Goal: Communication & Community: Connect with others

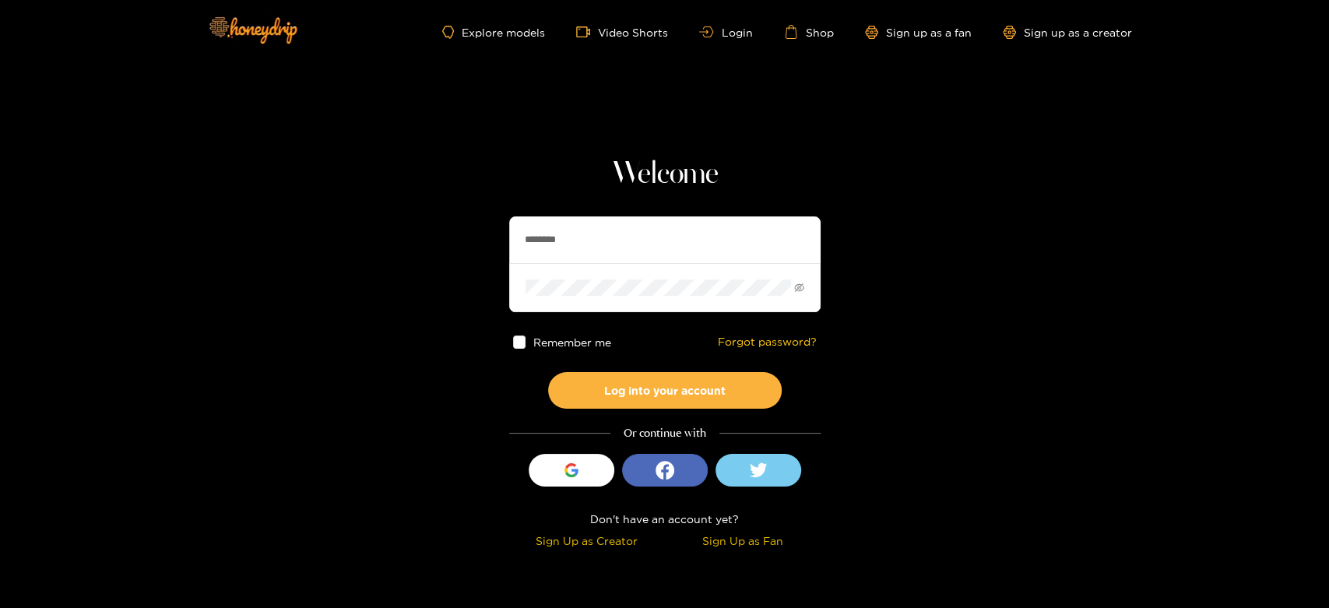
drag, startPoint x: 610, startPoint y: 246, endPoint x: 445, endPoint y: 229, distance: 165.9
click at [456, 230] on section "Welcome ******** Remember me Forgot password? Log into your account Or continue…" at bounding box center [664, 276] width 1329 height 553
paste input "text"
type input "********"
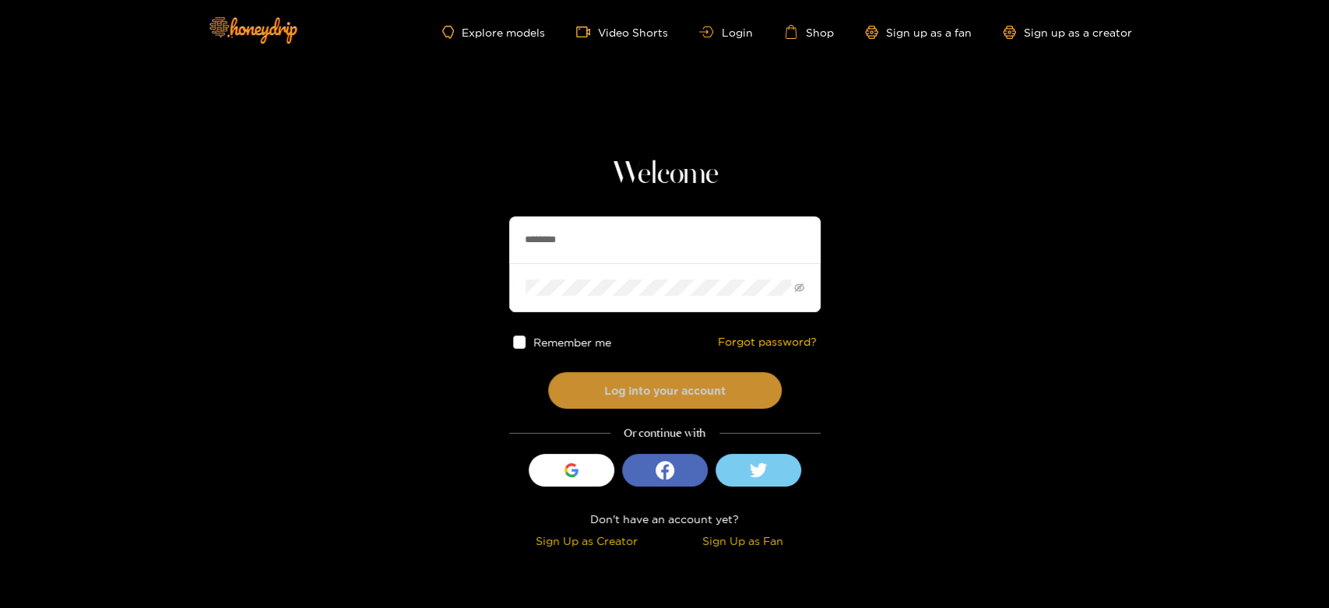
click at [620, 400] on button "Log into your account" at bounding box center [665, 390] width 234 height 37
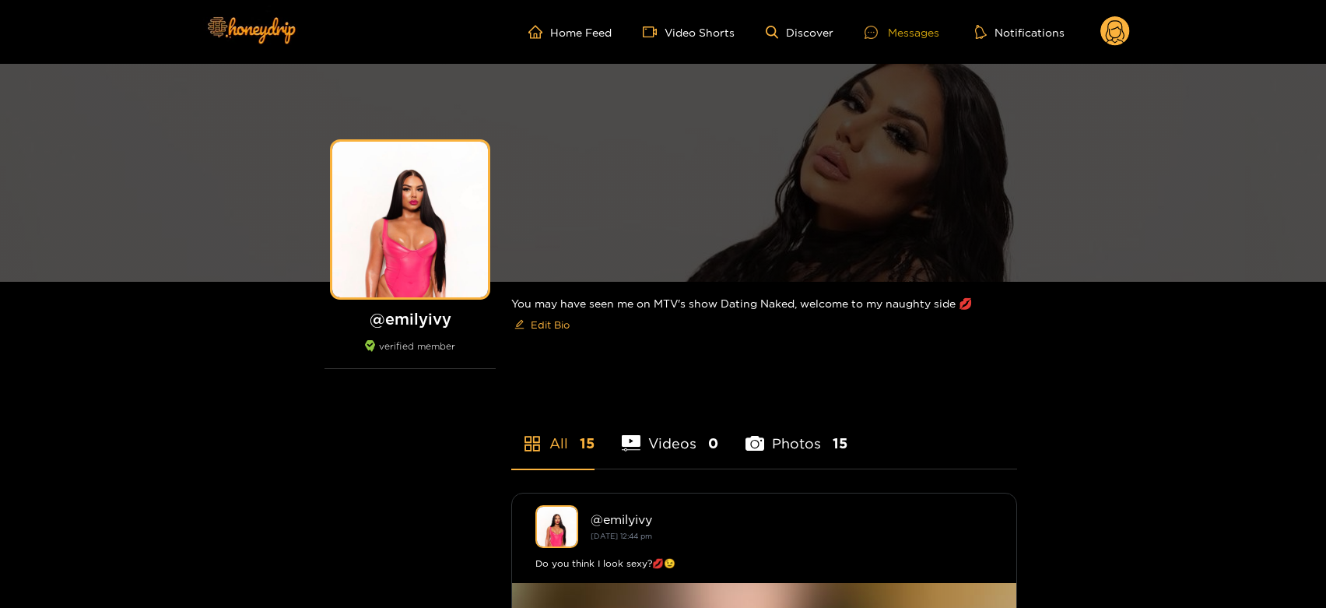
click at [902, 26] on div "Messages" at bounding box center [902, 32] width 75 height 18
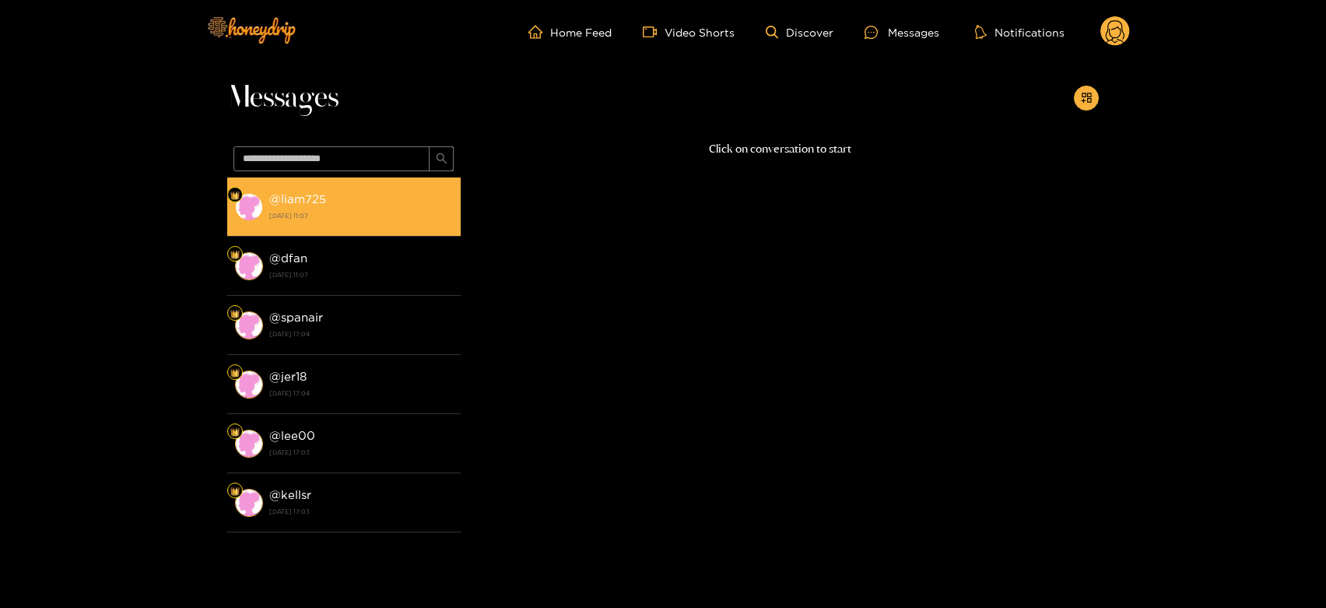
click at [324, 201] on strong "@ liam725" at bounding box center [297, 198] width 57 height 13
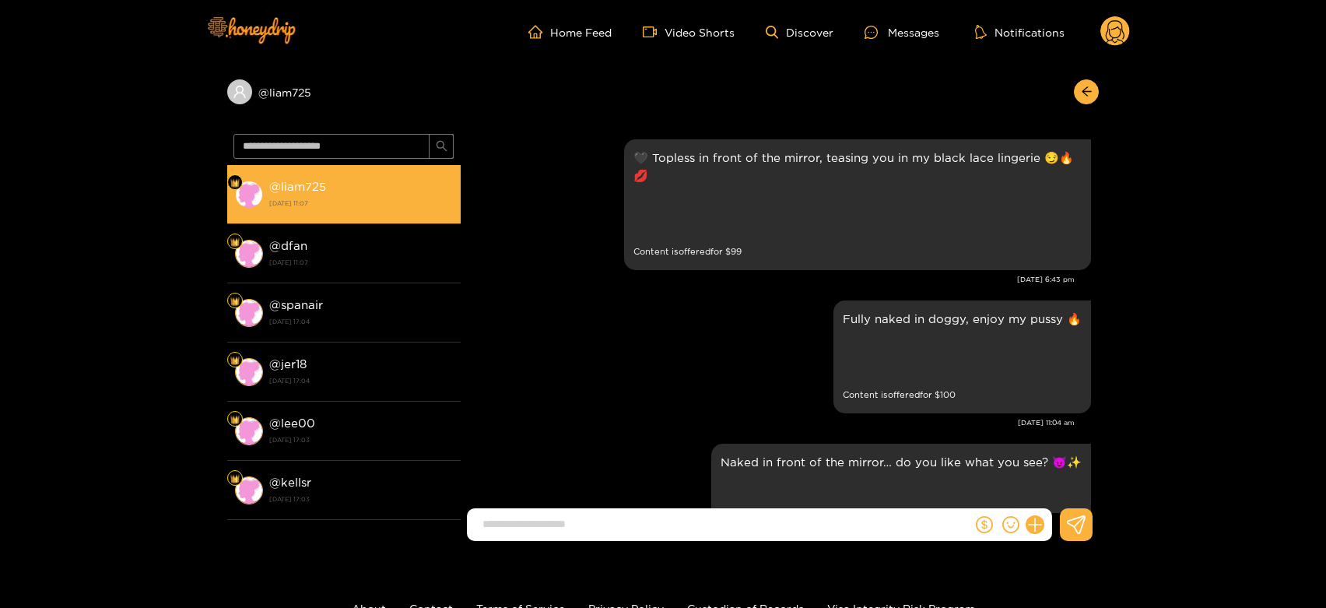
scroll to position [3294, 0]
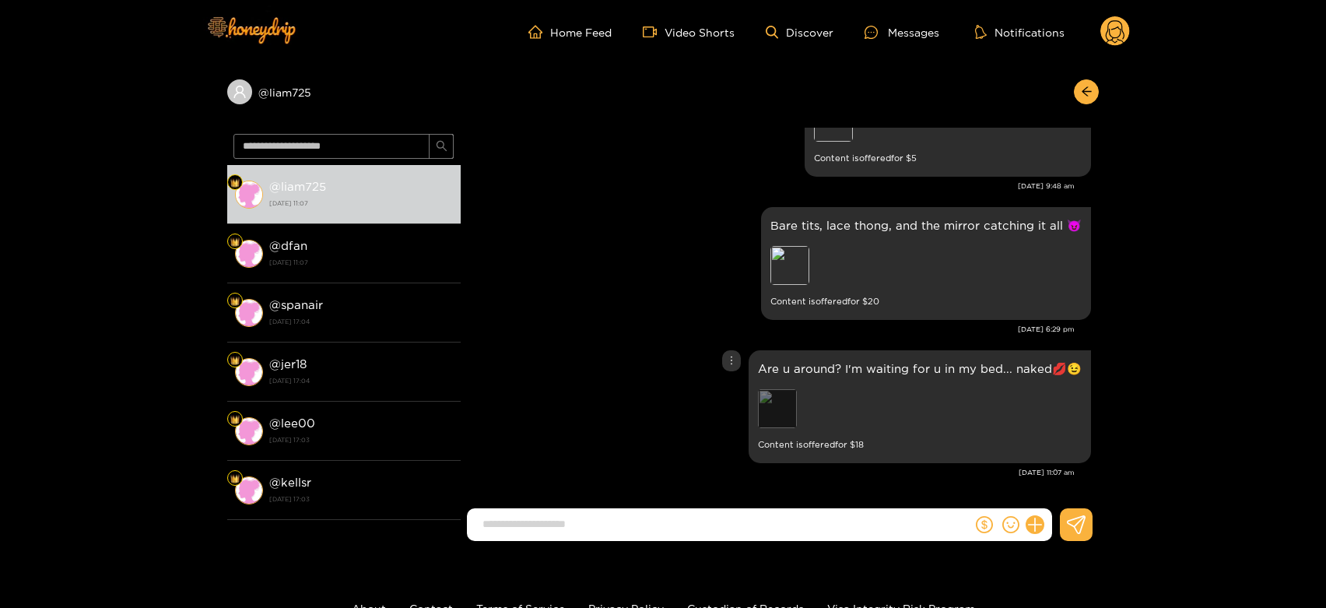
click at [778, 410] on div "Preview" at bounding box center [777, 408] width 39 height 39
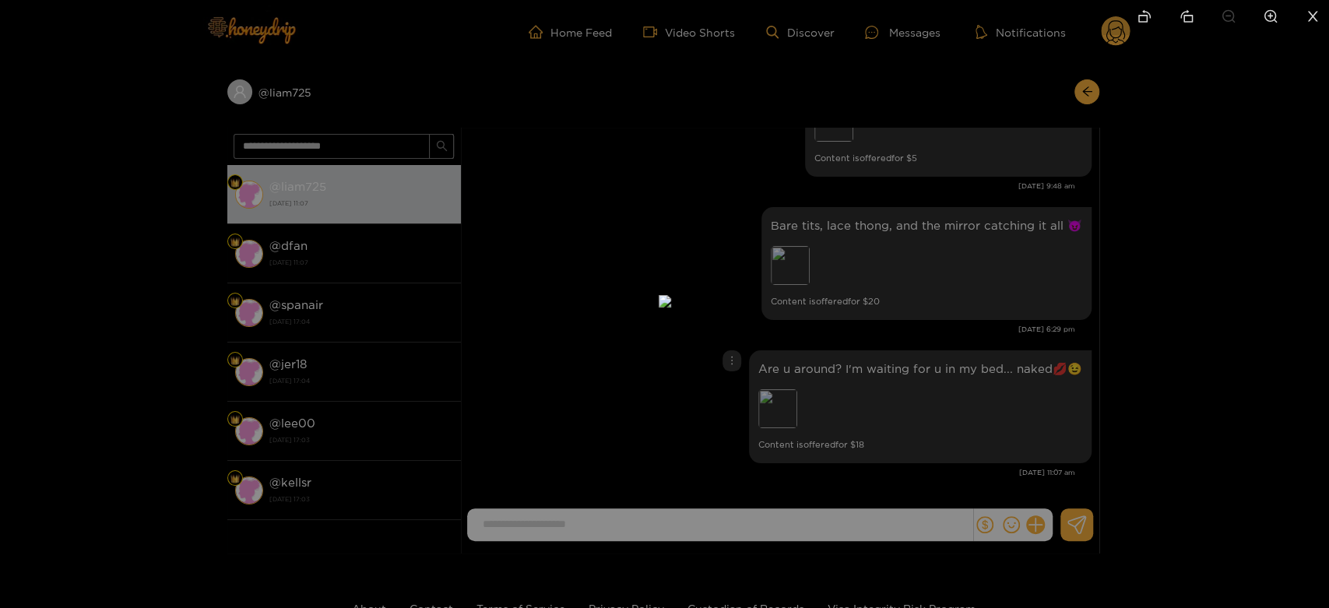
click at [1003, 391] on div at bounding box center [664, 304] width 1329 height 608
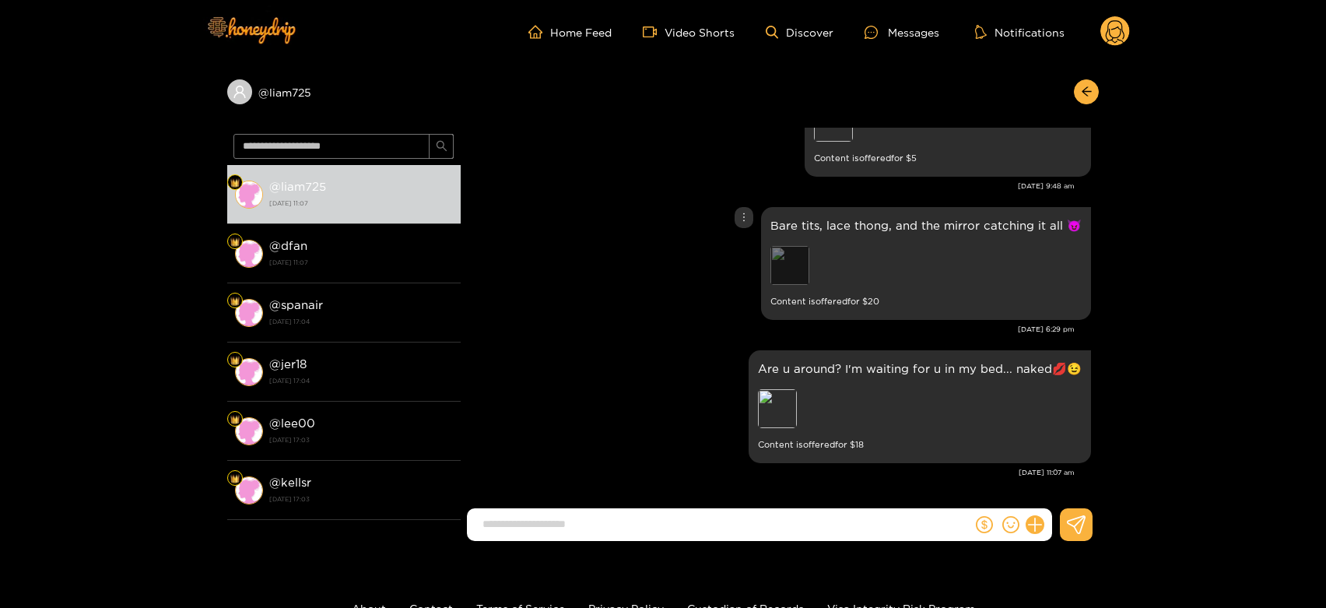
click at [803, 266] on div "Preview" at bounding box center [790, 265] width 39 height 39
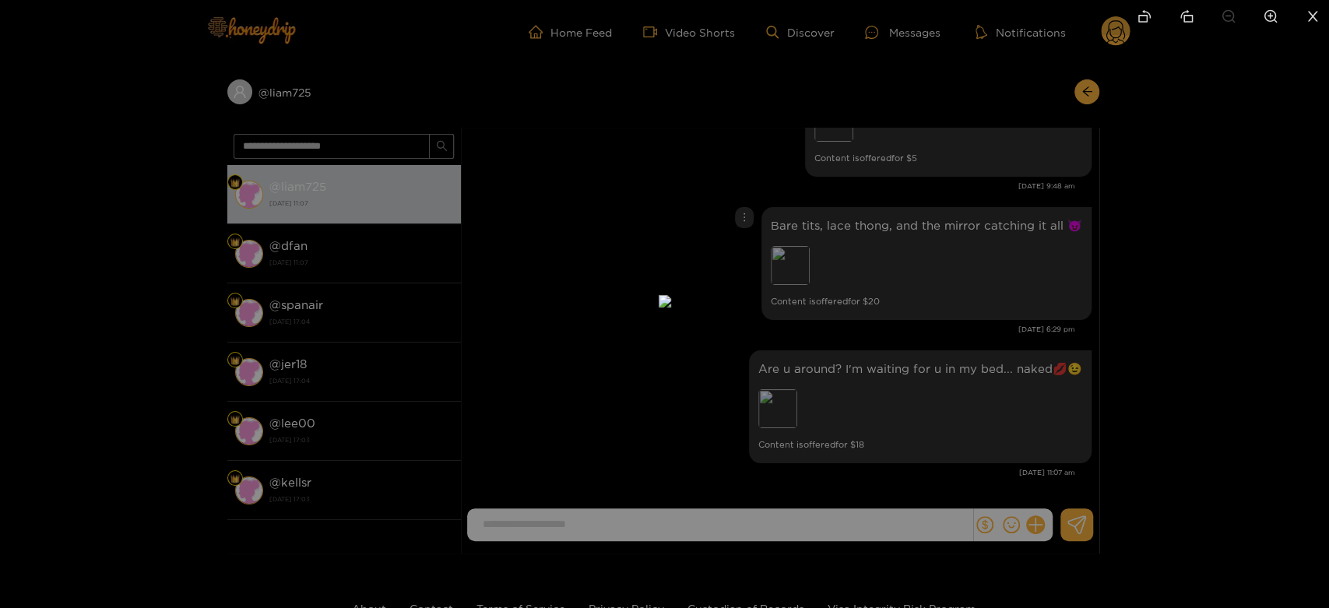
click at [963, 261] on div at bounding box center [664, 304] width 1329 height 608
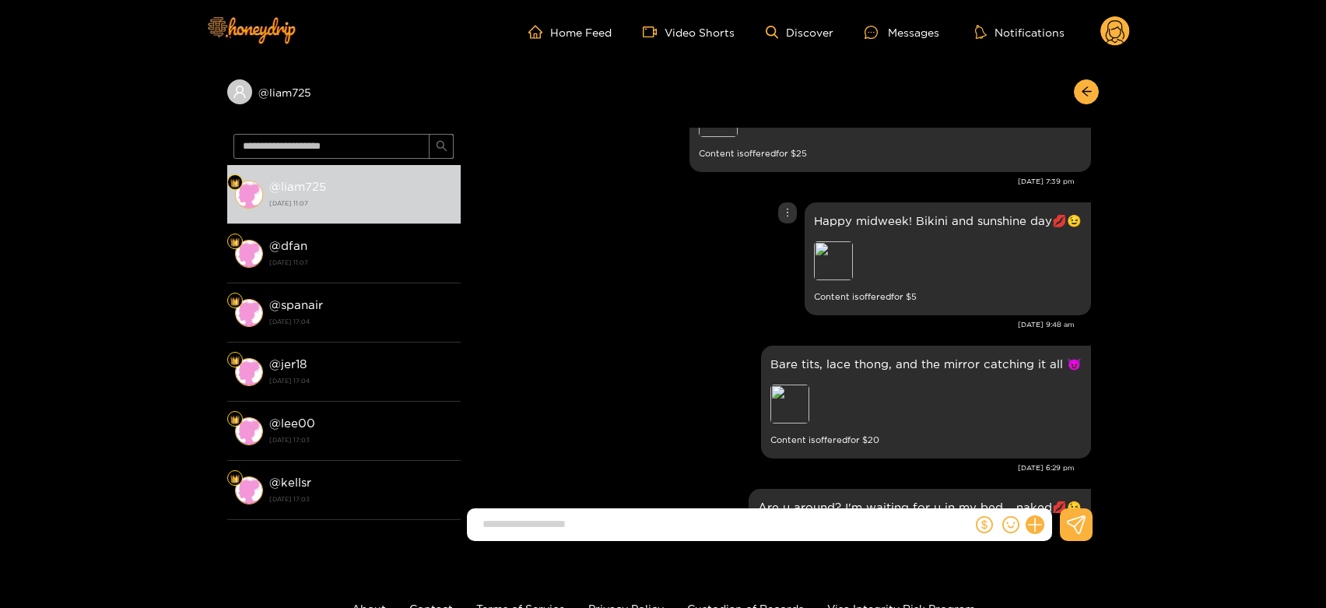
scroll to position [3117, 0]
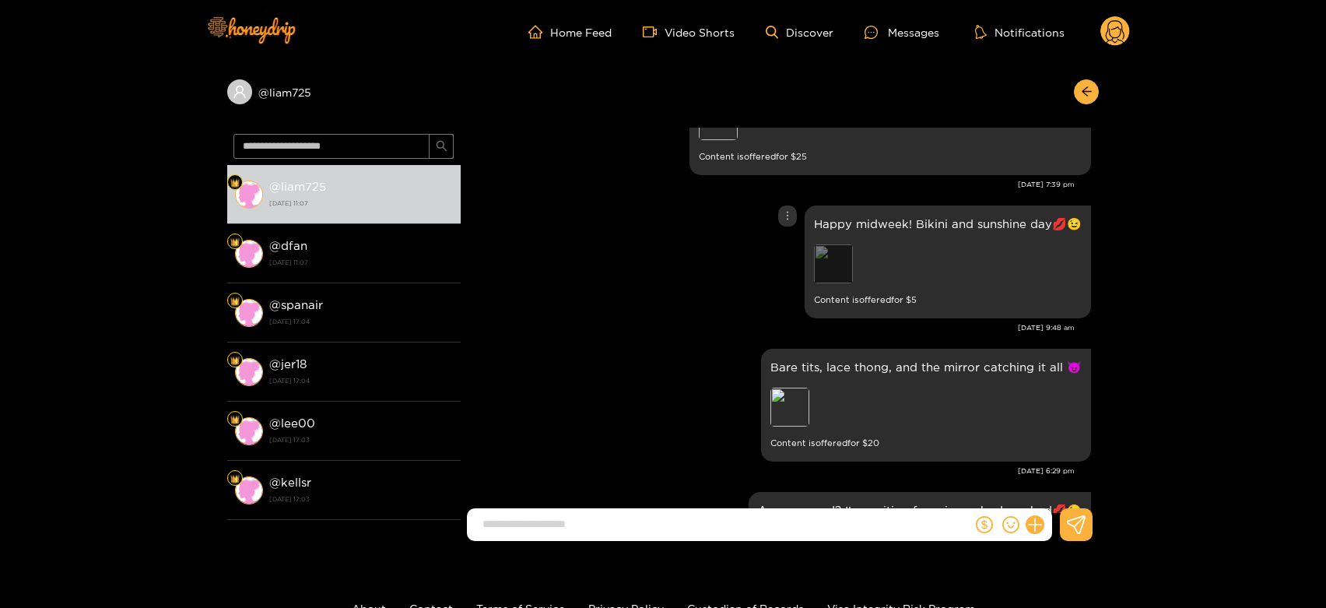
click at [842, 283] on div "Preview" at bounding box center [833, 263] width 39 height 39
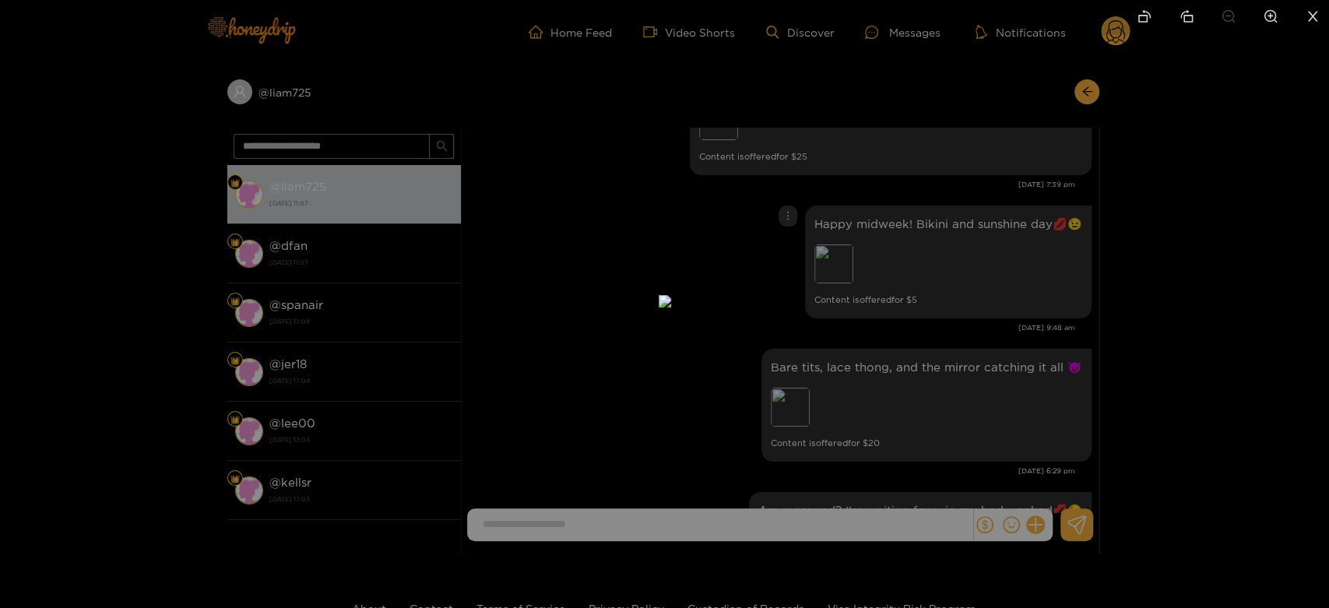
click at [935, 310] on div at bounding box center [664, 304] width 1329 height 608
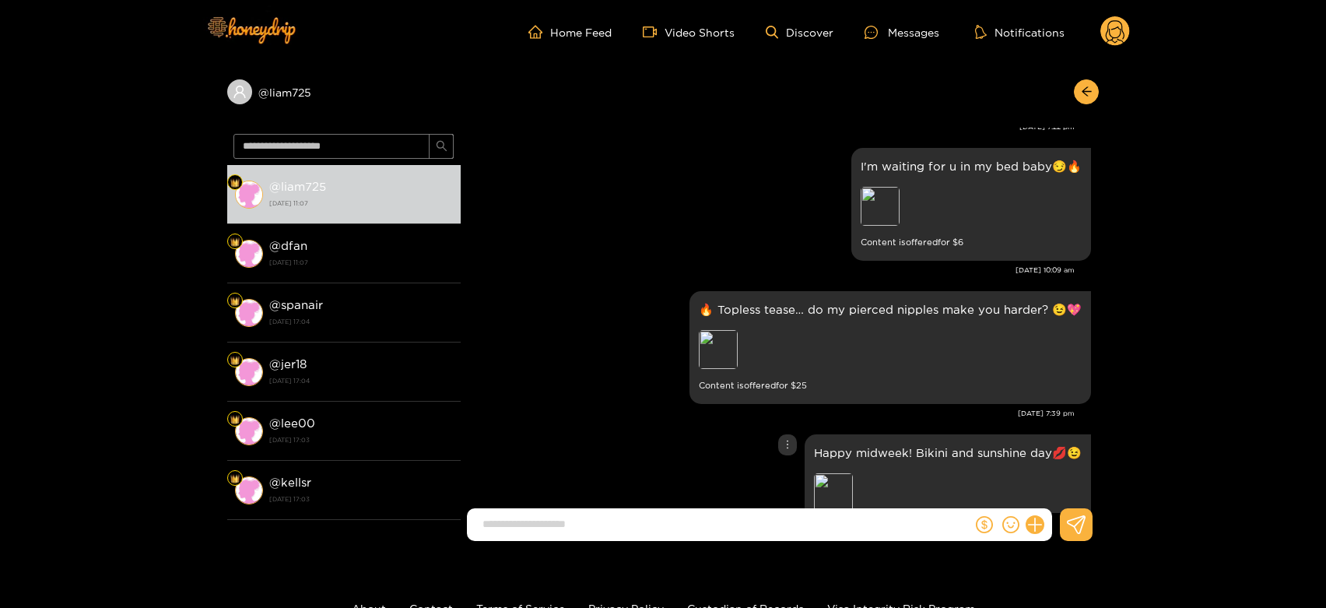
scroll to position [2886, 0]
click at [712, 371] on div "Preview" at bounding box center [718, 351] width 39 height 39
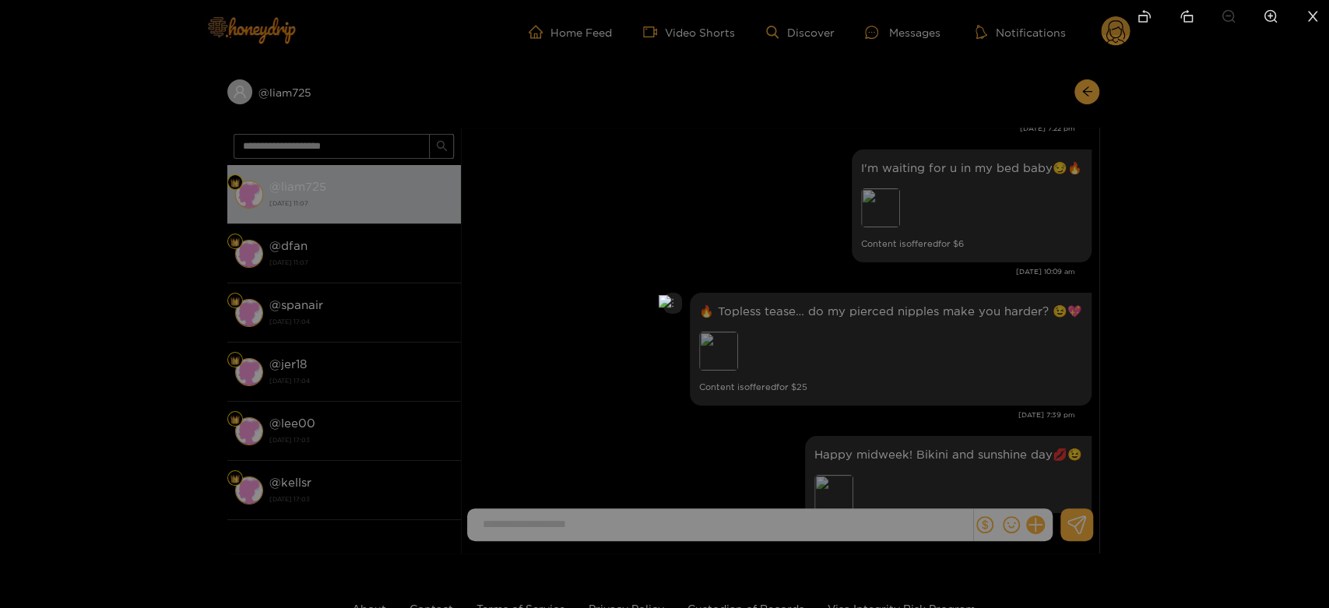
click at [1138, 341] on div at bounding box center [664, 304] width 1329 height 608
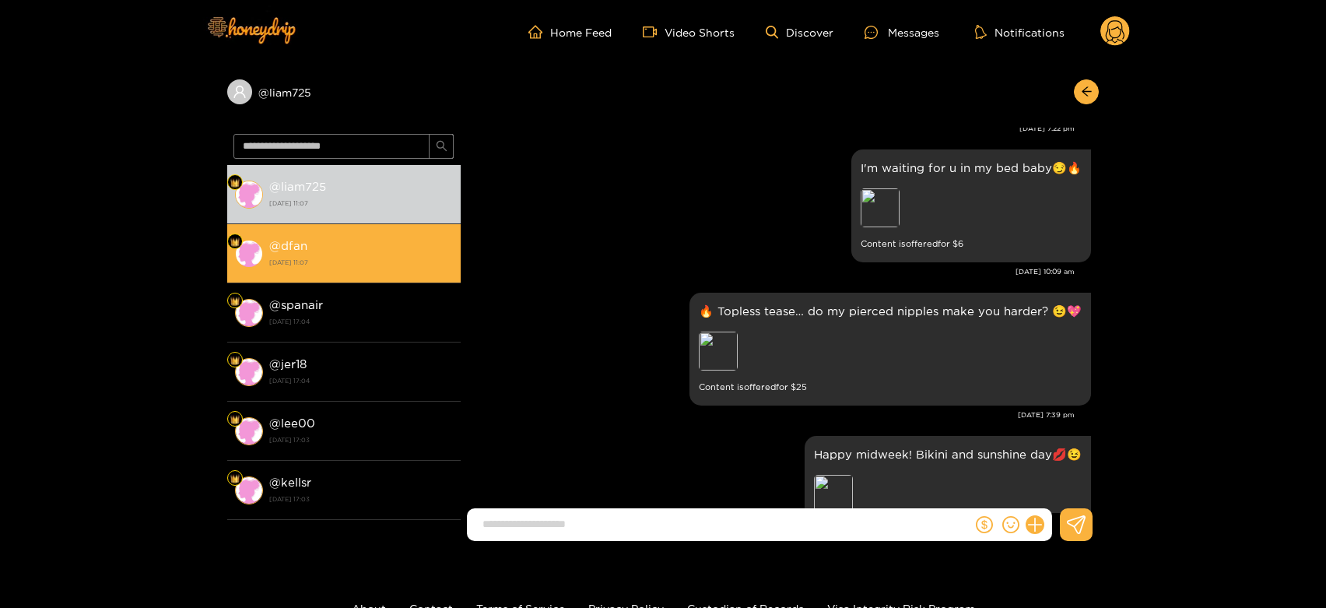
click at [316, 237] on div "@ dfan 18 September 2025 11:07" at bounding box center [361, 253] width 184 height 35
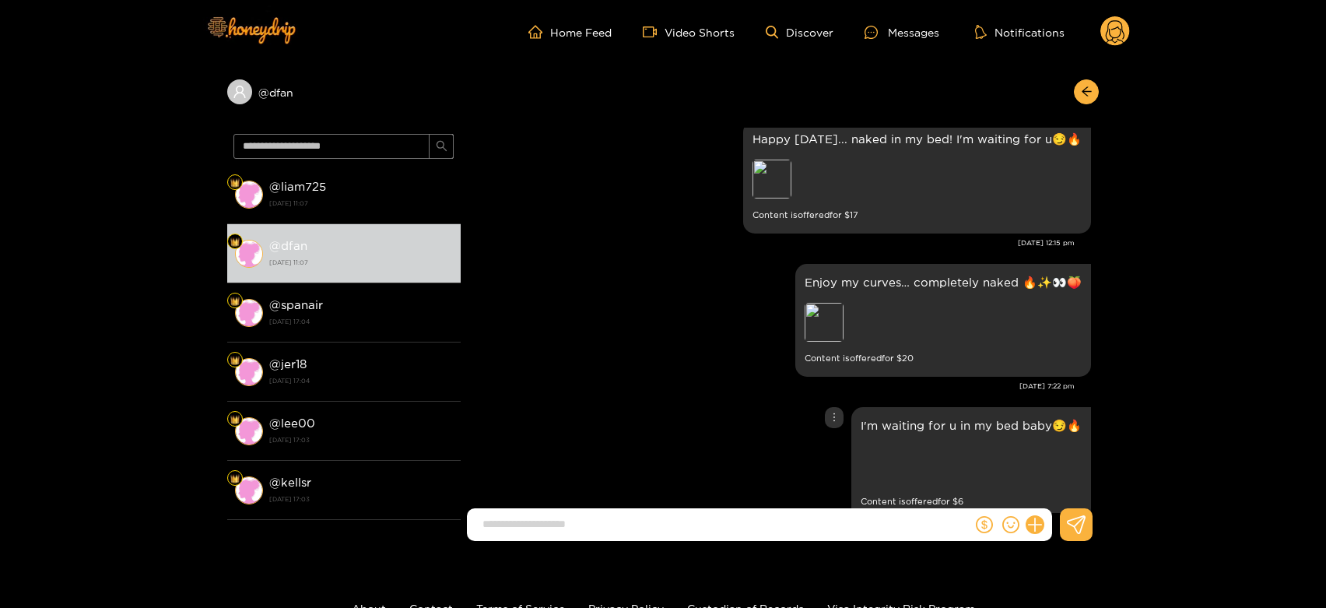
scroll to position [2622, 0]
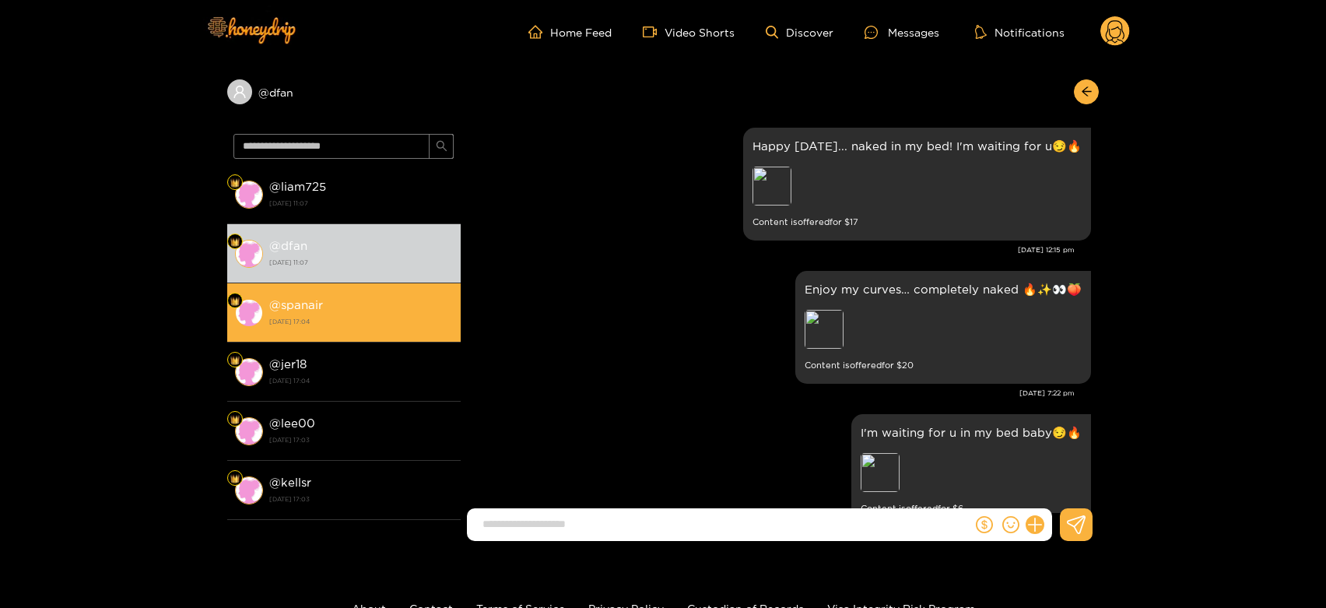
click at [417, 310] on div "@ spanair 12 September 2025 17:04" at bounding box center [361, 312] width 184 height 35
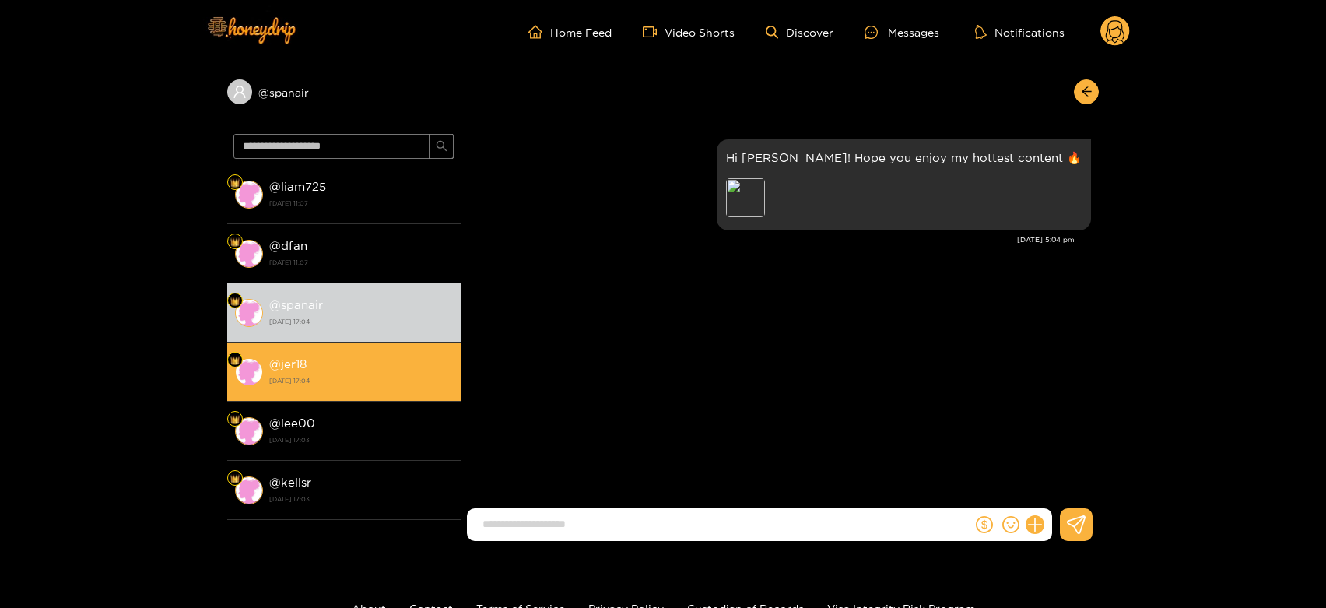
click at [425, 371] on div "@ jer18 12 September 2025 17:04" at bounding box center [361, 371] width 184 height 35
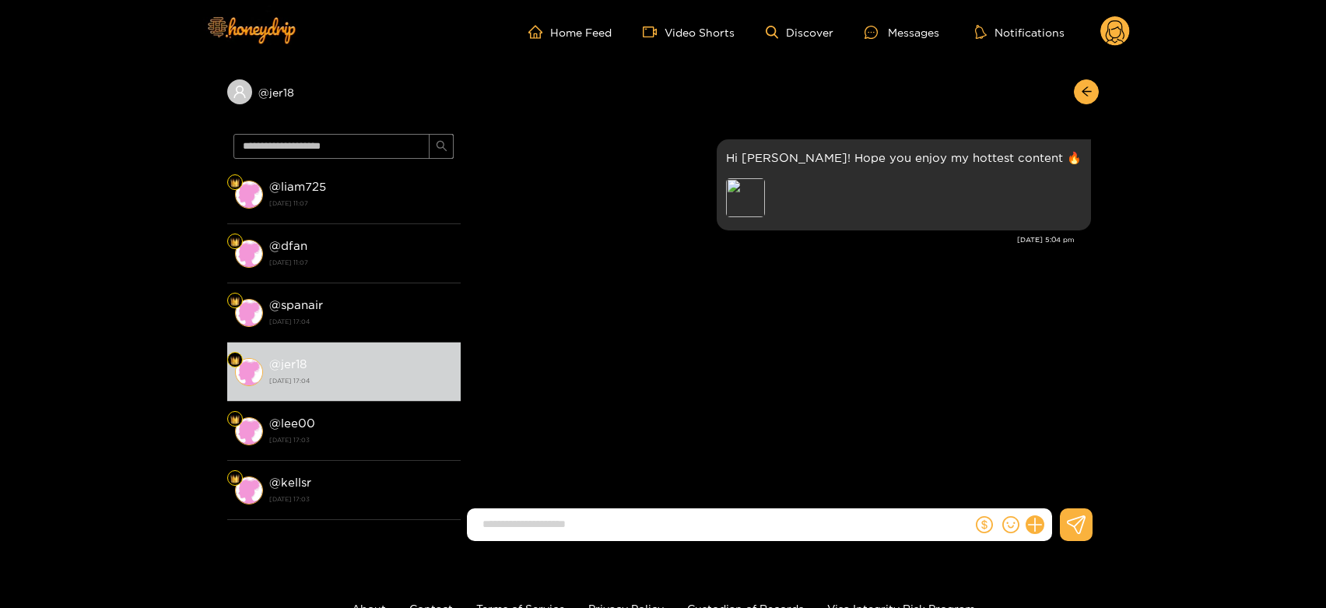
click at [1121, 37] on circle at bounding box center [1116, 31] width 30 height 30
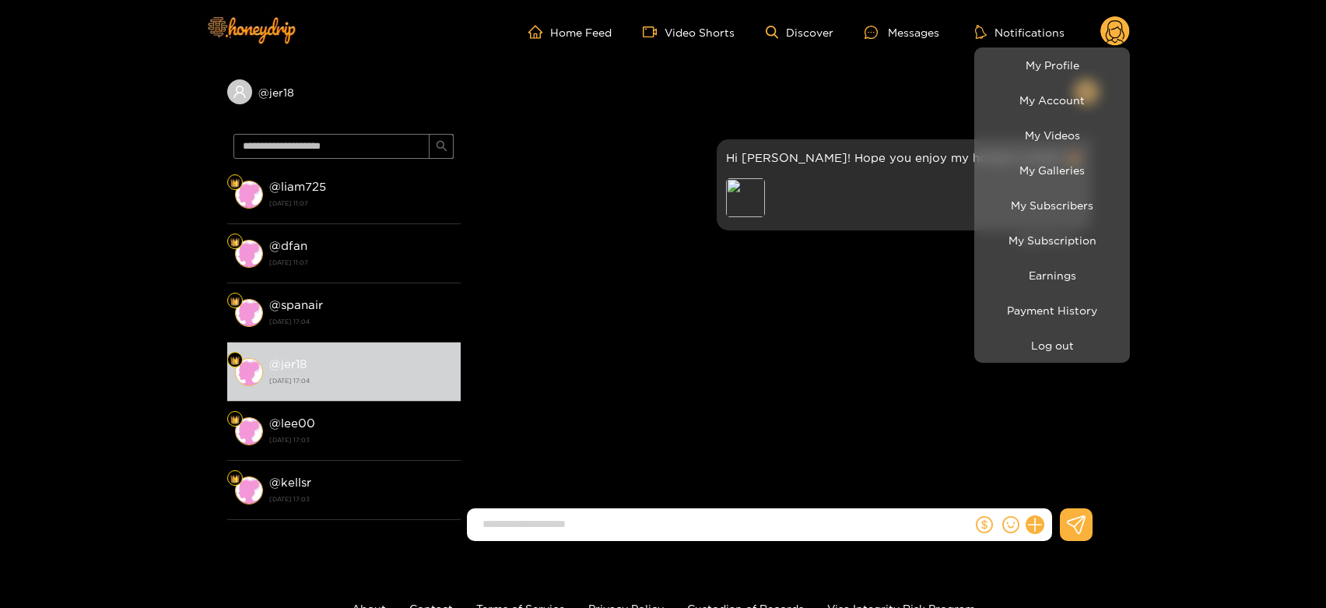
click at [332, 187] on div at bounding box center [663, 304] width 1326 height 608
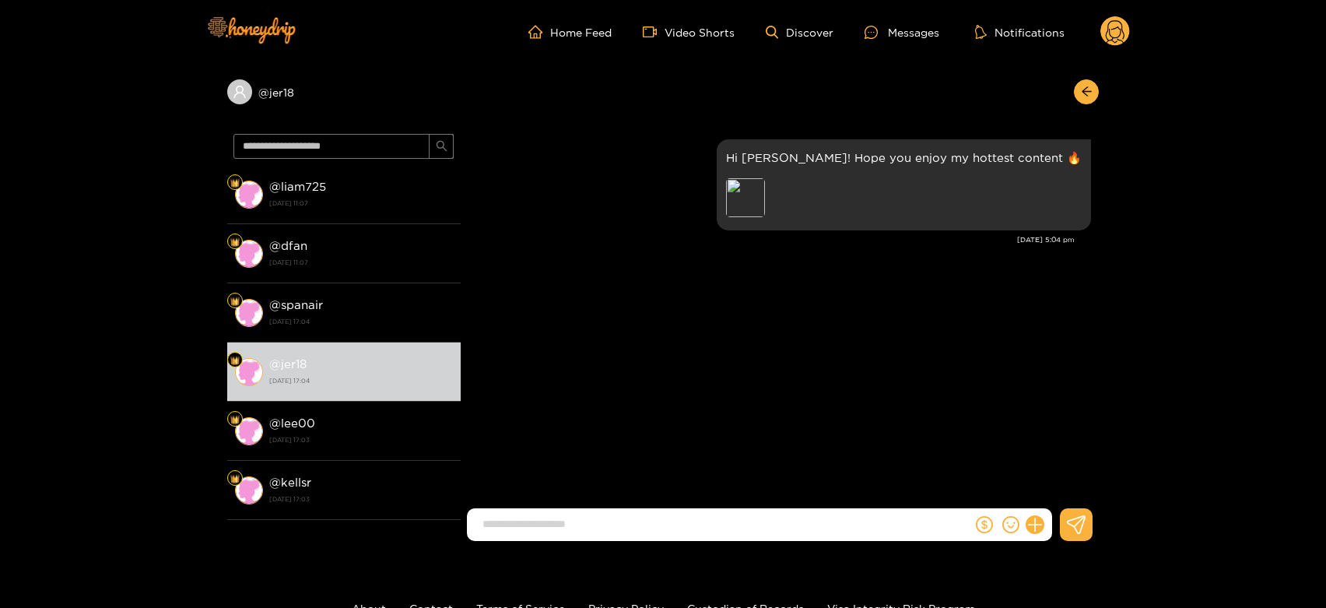
click at [332, 187] on div "@ liam725 18 September 2025 11:07" at bounding box center [361, 194] width 184 height 35
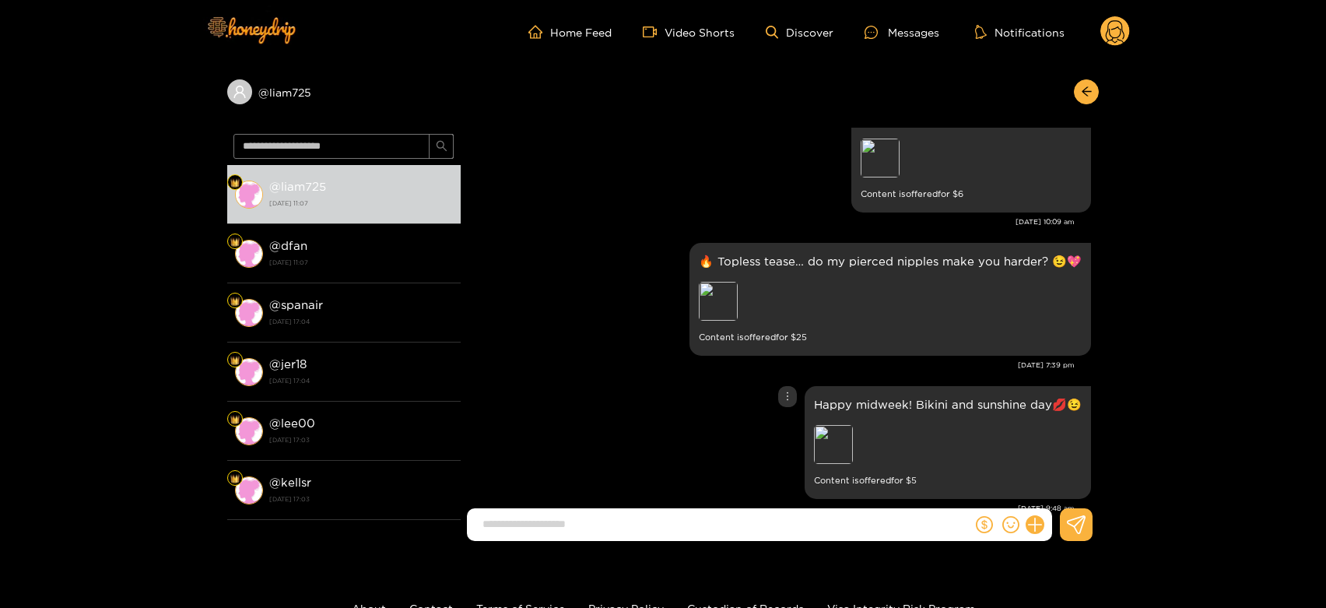
scroll to position [2934, 0]
click at [1131, 33] on header "Home Feed Video Shorts Discover Messages Notifications 0" at bounding box center [663, 32] width 1326 height 64
click at [1119, 33] on circle at bounding box center [1116, 31] width 30 height 30
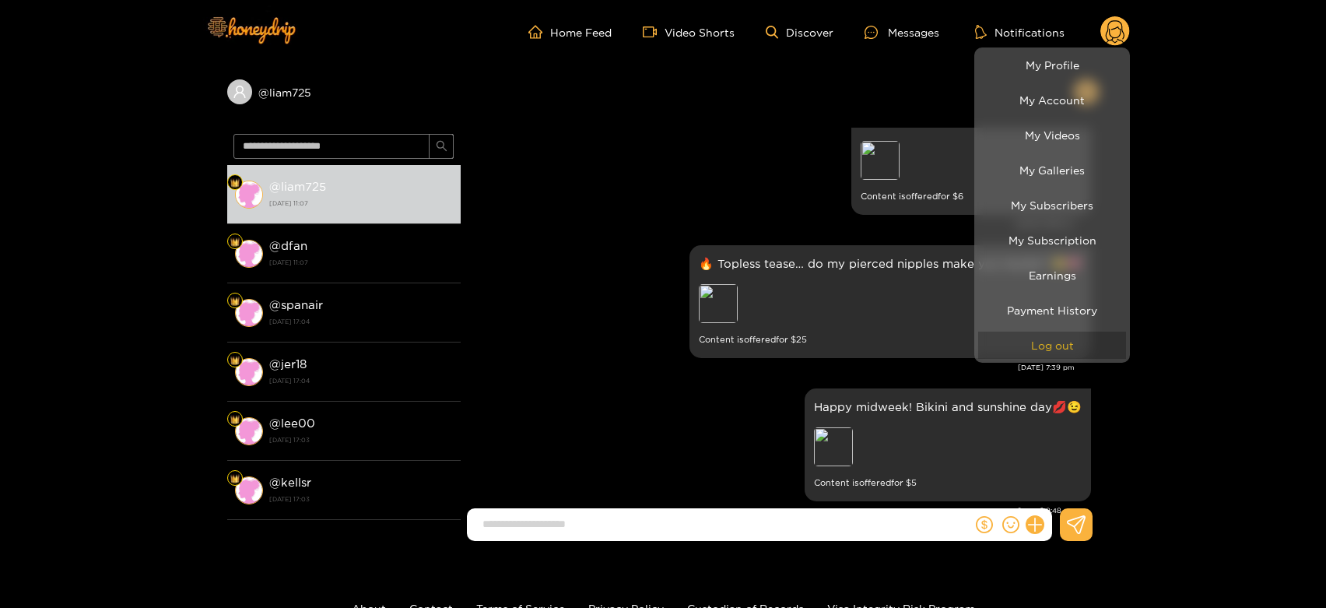
click at [1051, 334] on button "Log out" at bounding box center [1053, 345] width 148 height 27
